Goal: Information Seeking & Learning: Learn about a topic

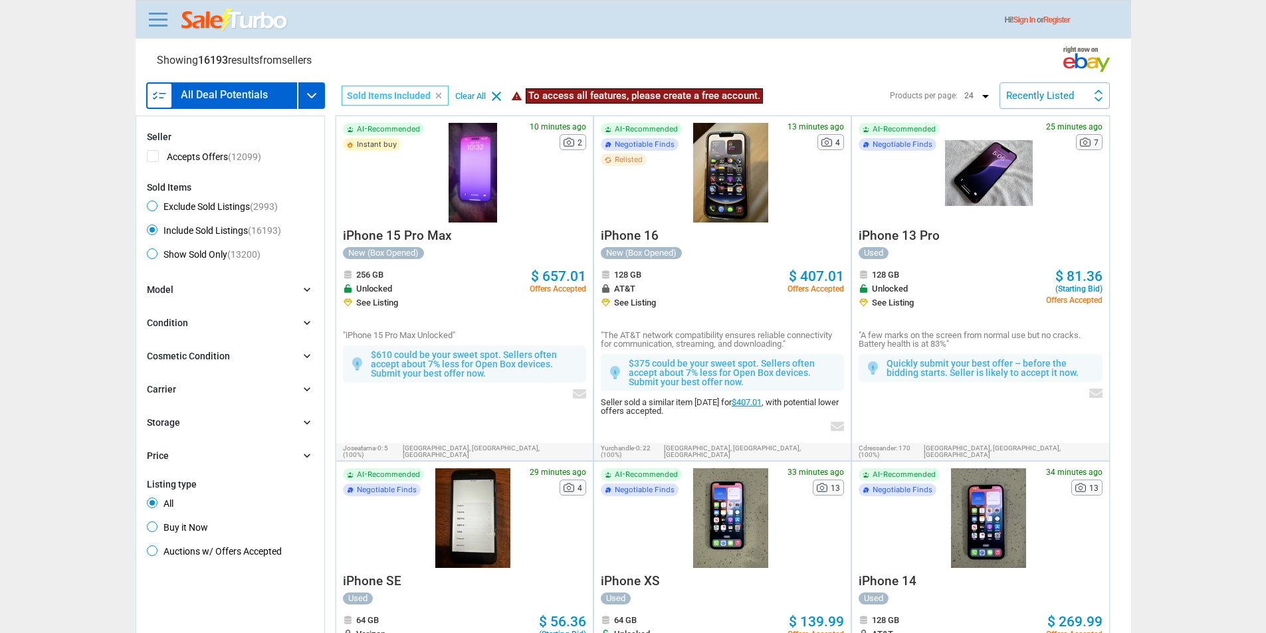
click at [259, 95] on h3 "All Deal Potentials" at bounding box center [224, 95] width 87 height 11
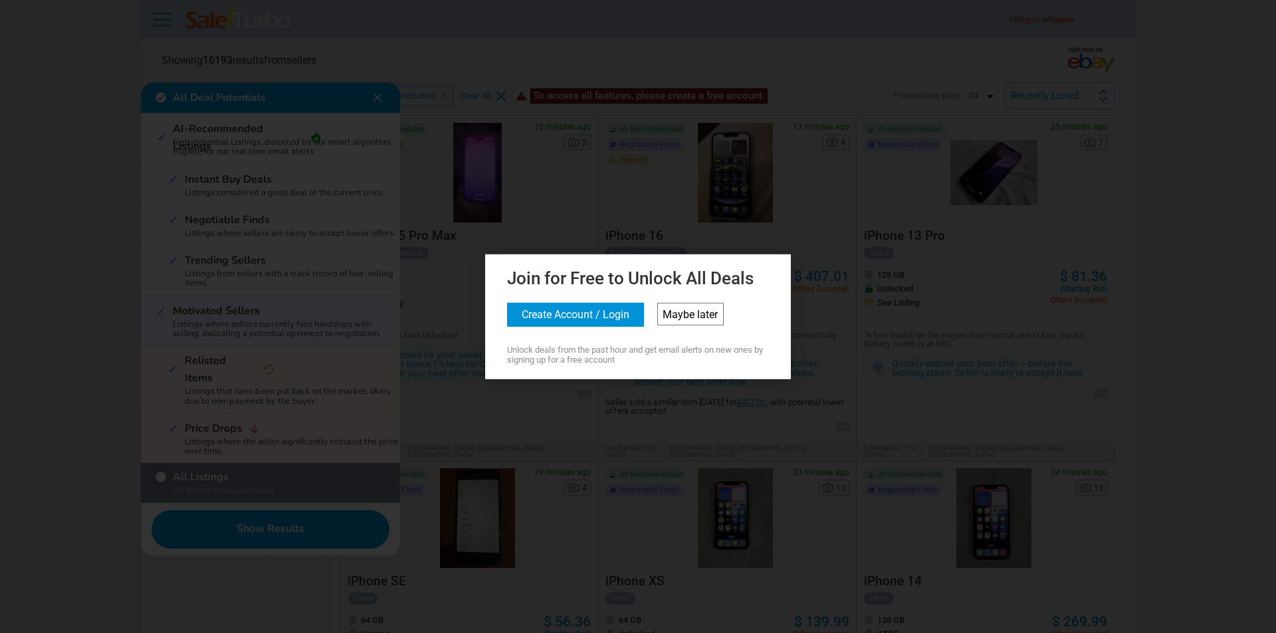
click at [700, 313] on link "Maybe later" at bounding box center [690, 313] width 66 height 23
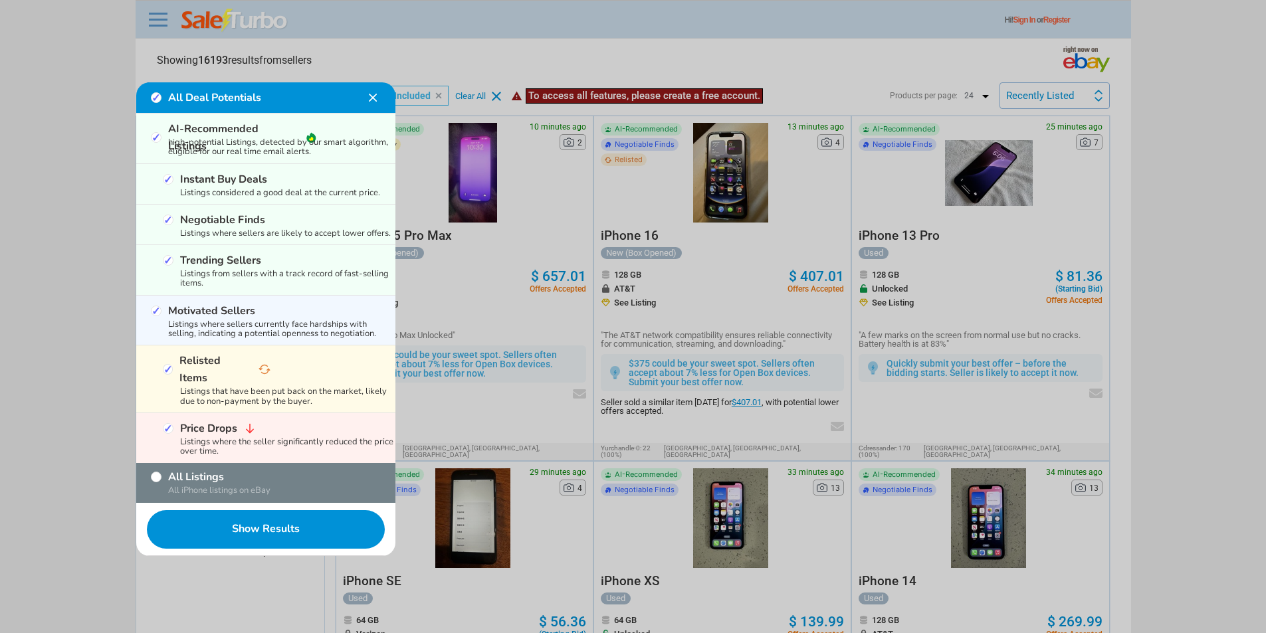
click at [202, 469] on label "All Listings" at bounding box center [233, 477] width 130 height 17
click at [162, 472] on input "All Listings" at bounding box center [156, 477] width 11 height 11
checkbox input "true"
checkbox input "false"
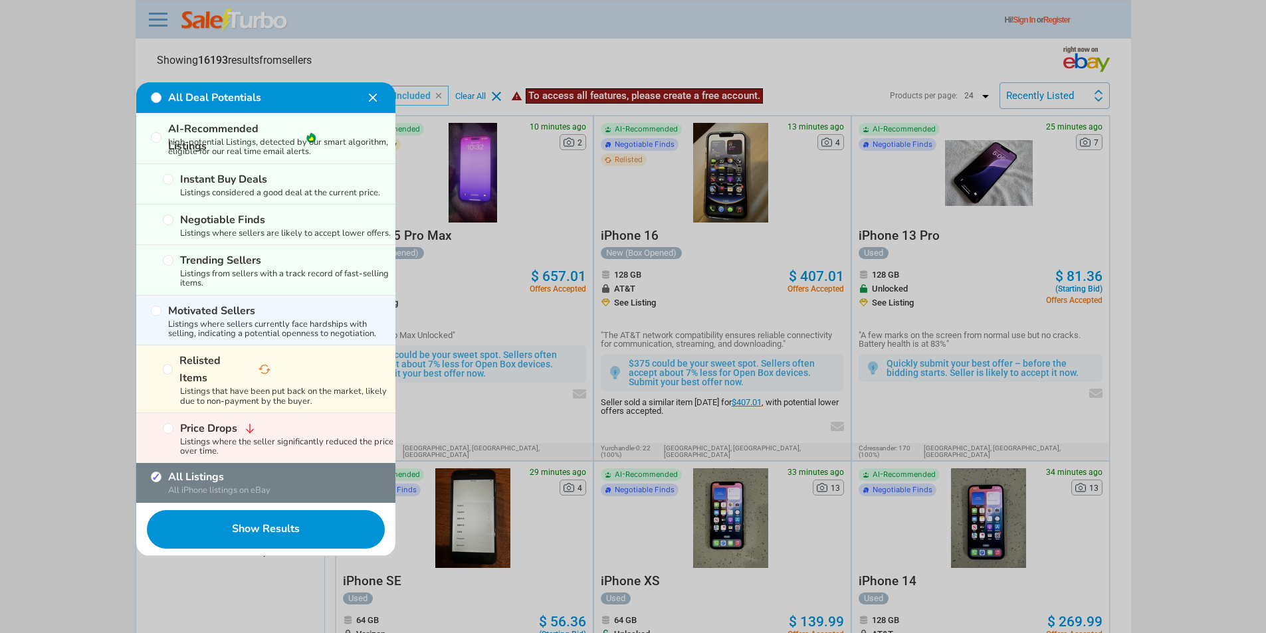
checkbox input "false"
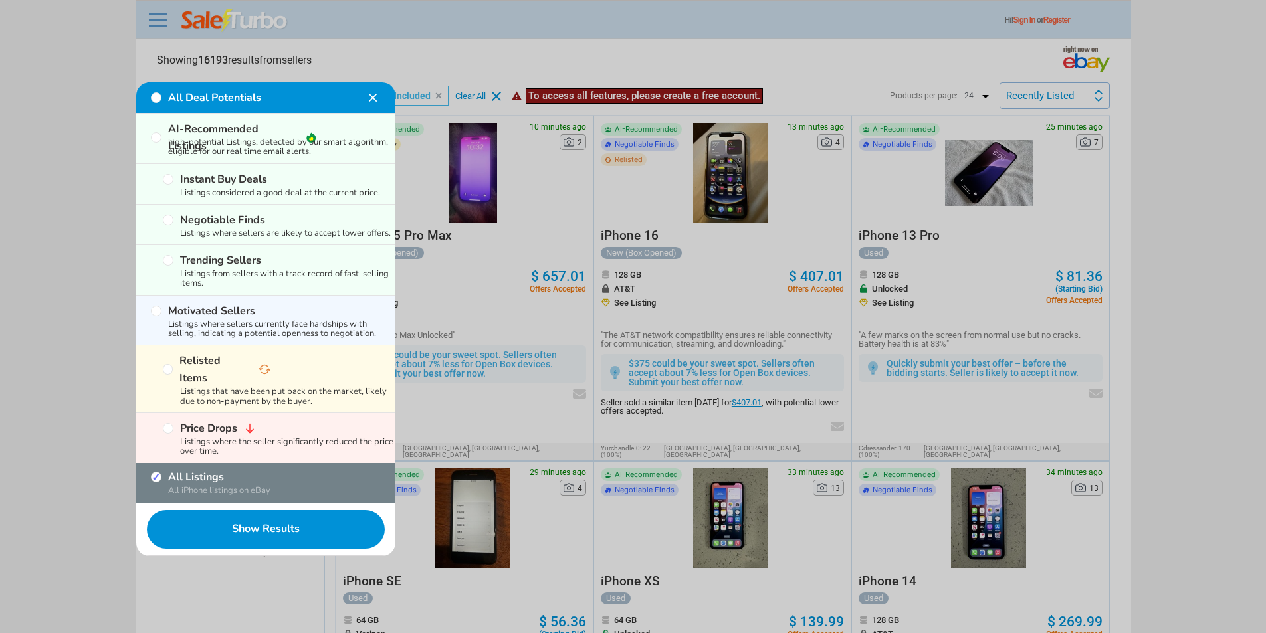
checkbox input "false"
click at [279, 519] on button "Show Results" at bounding box center [265, 529] width 259 height 53
